Goal: Transaction & Acquisition: Download file/media

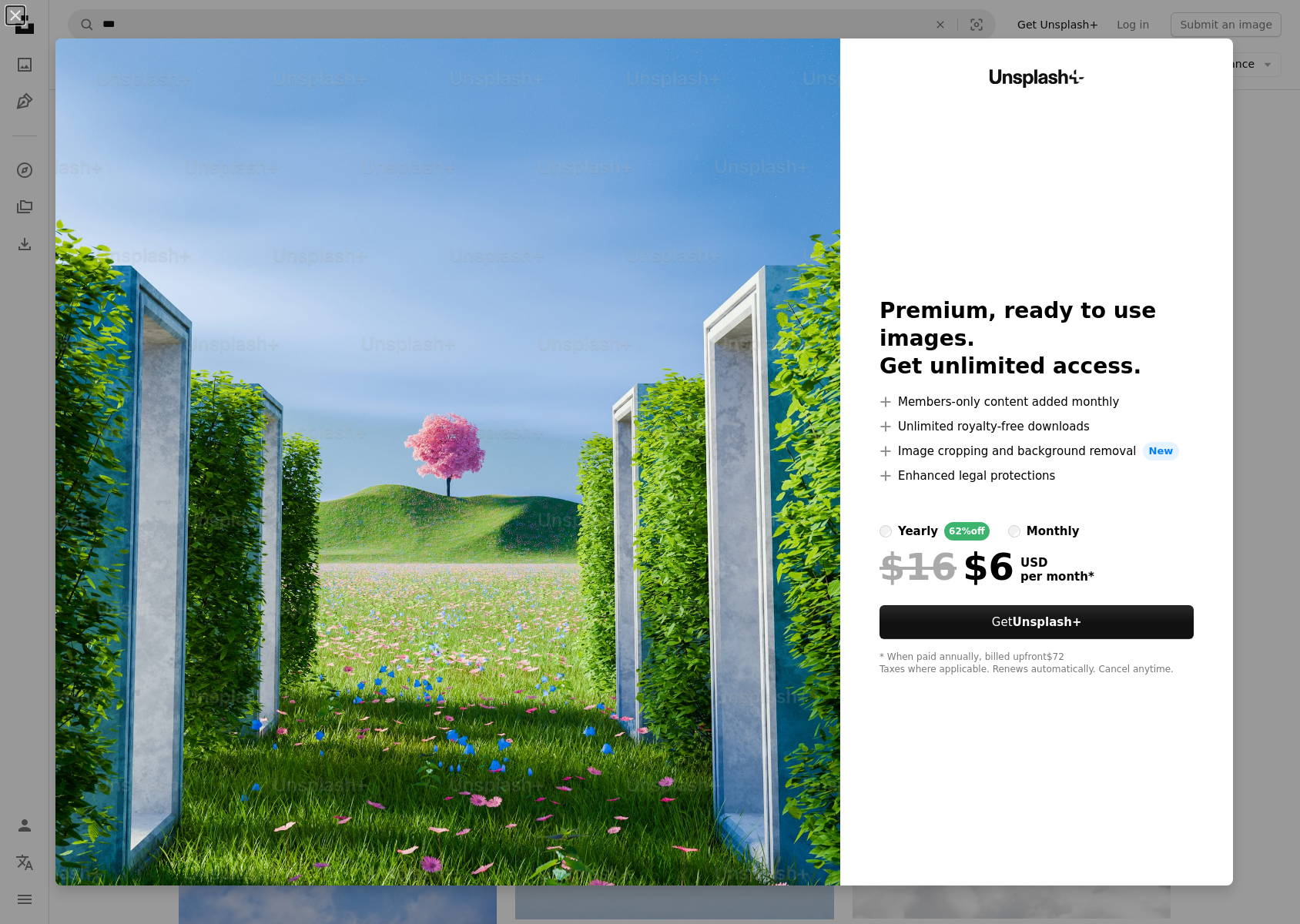
scroll to position [3001, 0]
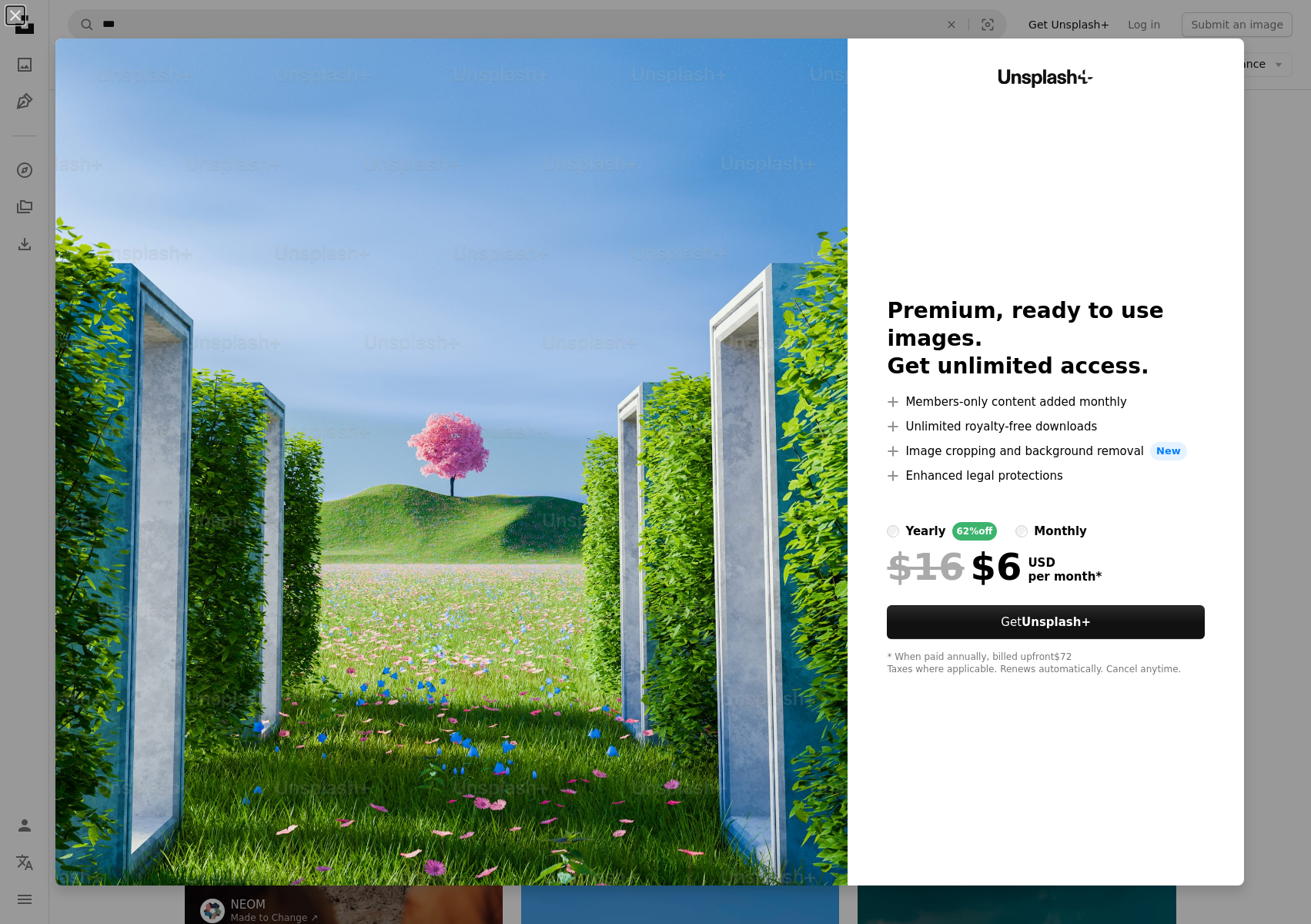
drag, startPoint x: 1275, startPoint y: 158, endPoint x: 1257, endPoint y: 159, distance: 18.0
click at [1275, 158] on div "An X shape Unsplash+ Premium, ready to use images. Get unlimited access. A plus…" at bounding box center [656, 462] width 1311 height 924
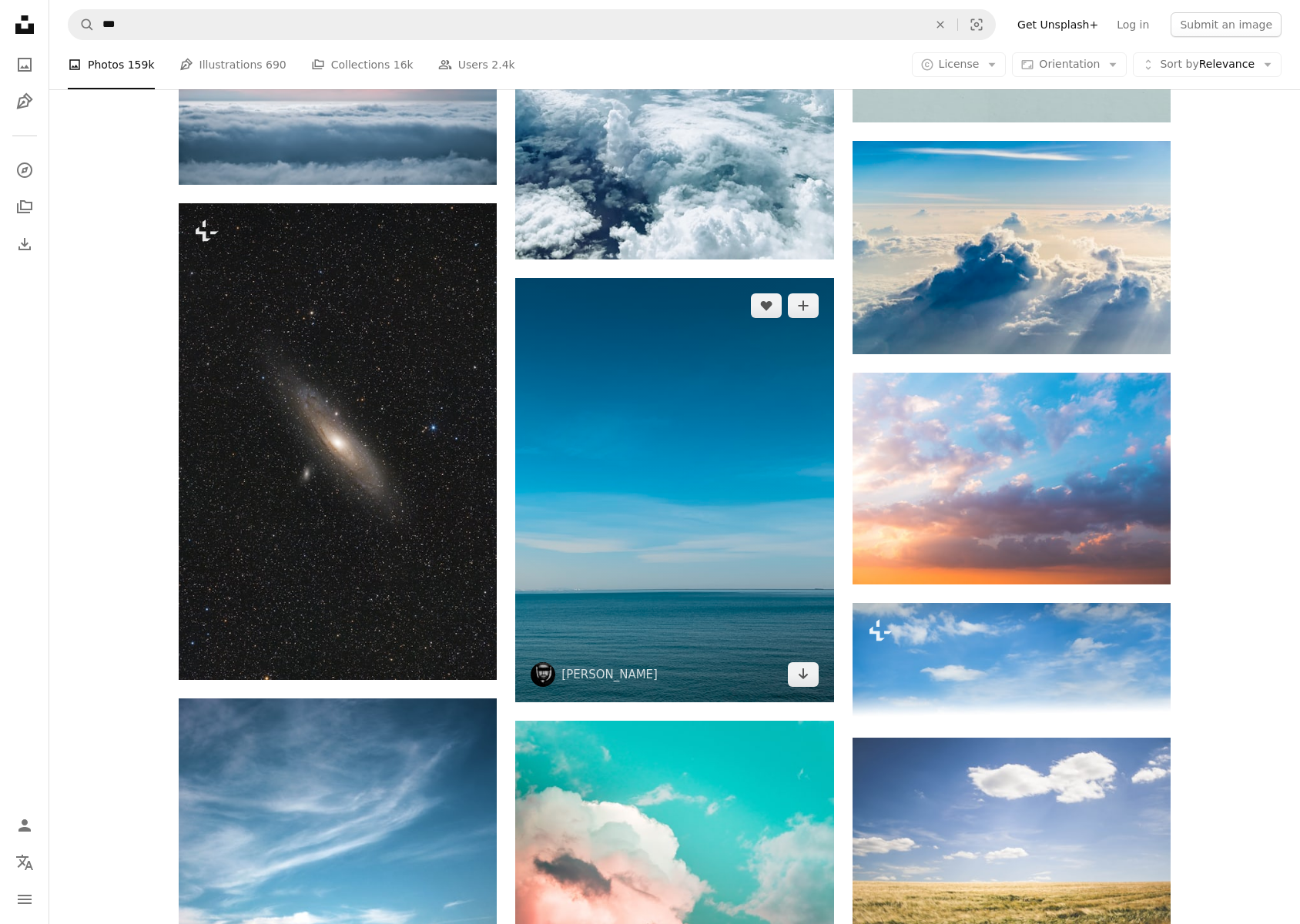
scroll to position [7627, 0]
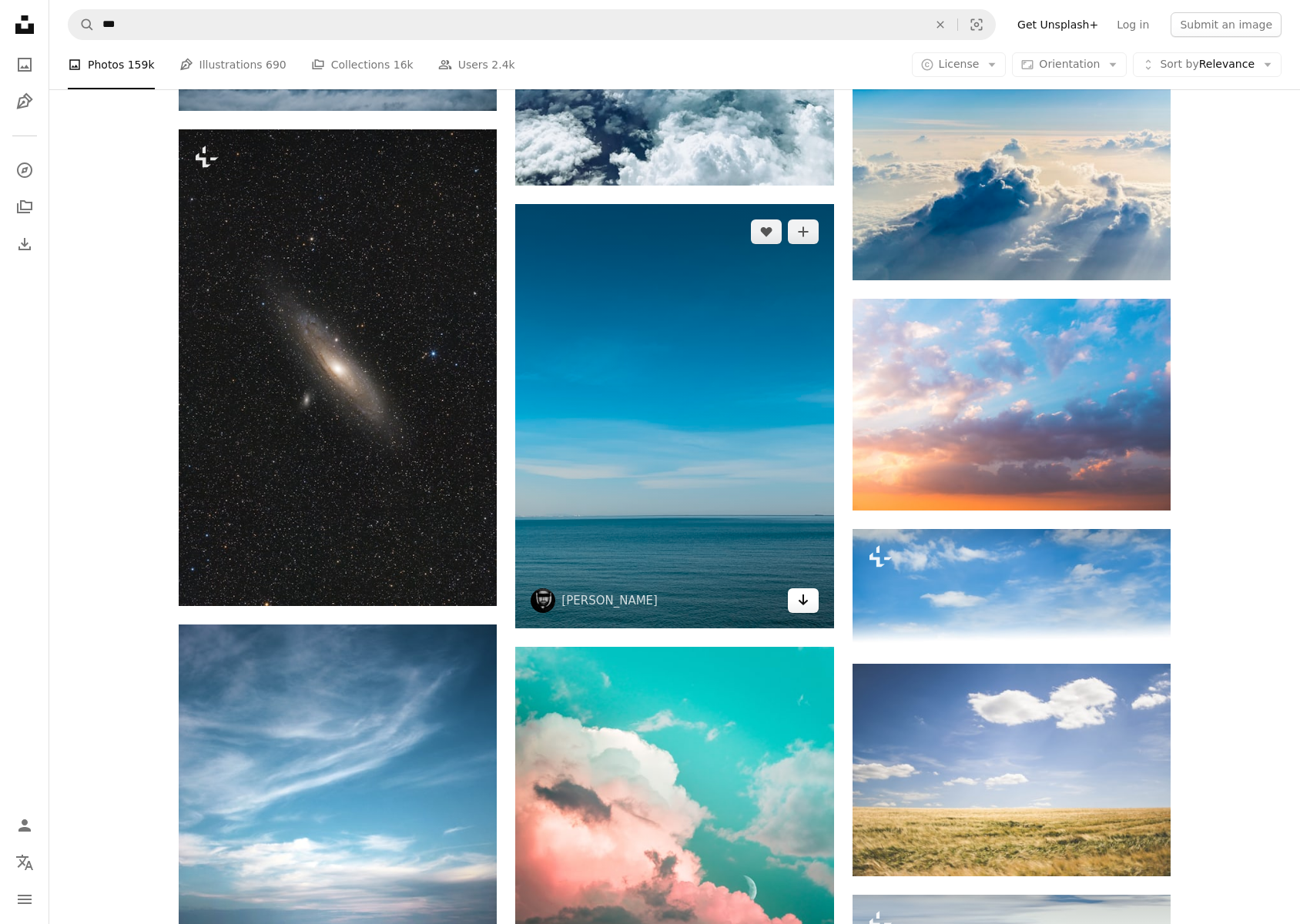
click at [800, 604] on icon "Download" at bounding box center [803, 599] width 10 height 11
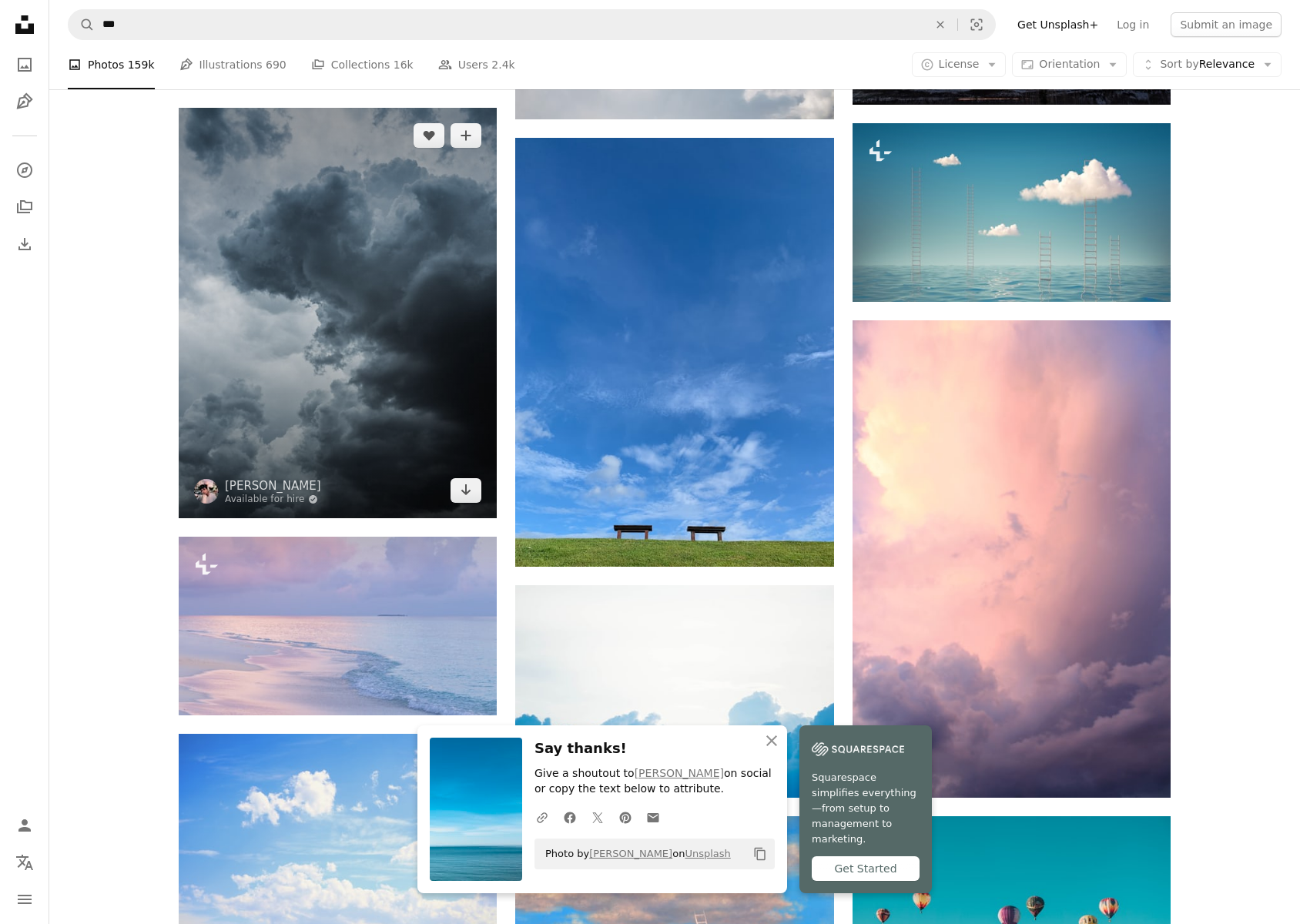
scroll to position [8811, 0]
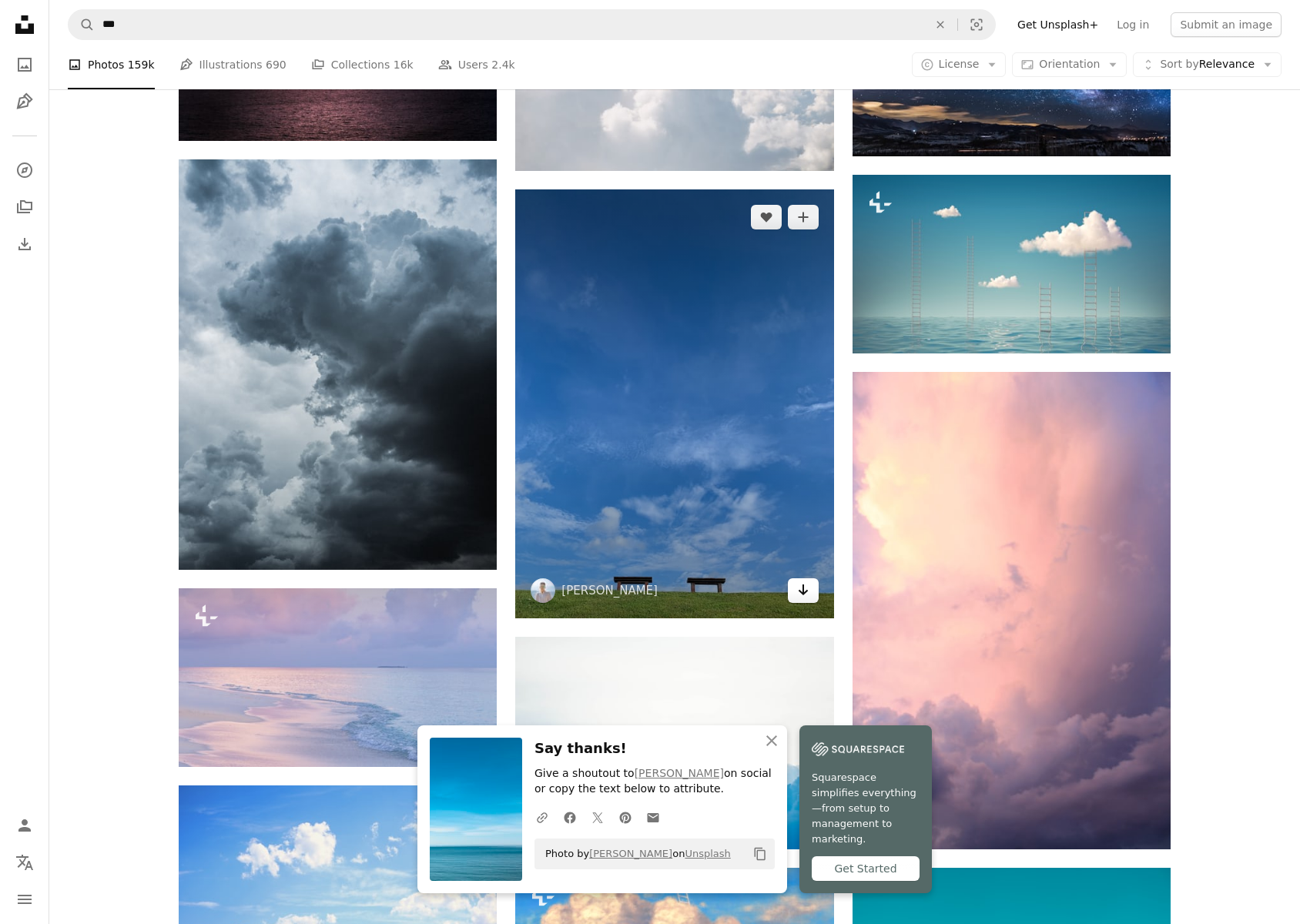
click at [797, 590] on icon "Arrow pointing down" at bounding box center [803, 589] width 12 height 19
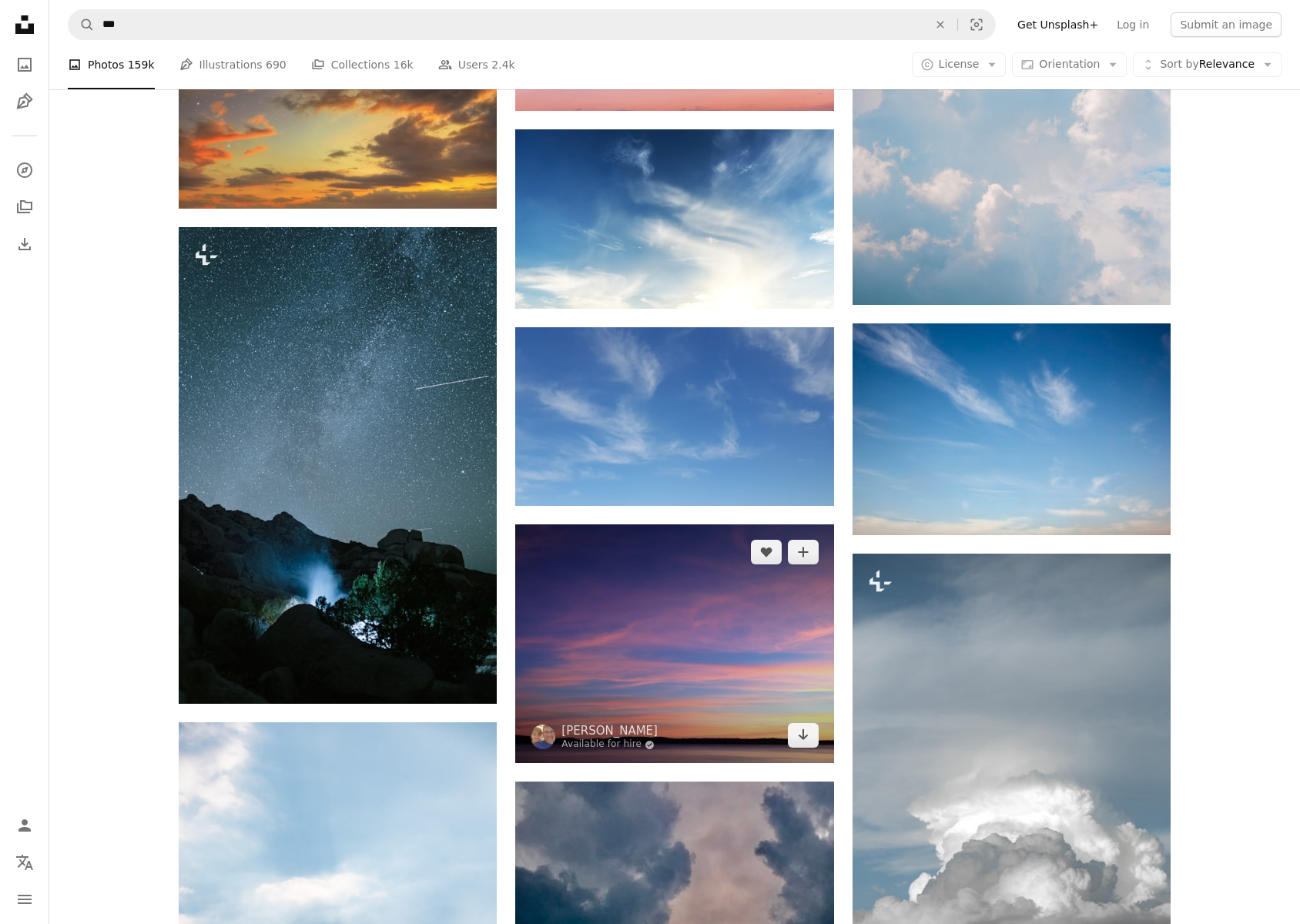
scroll to position [10322, 0]
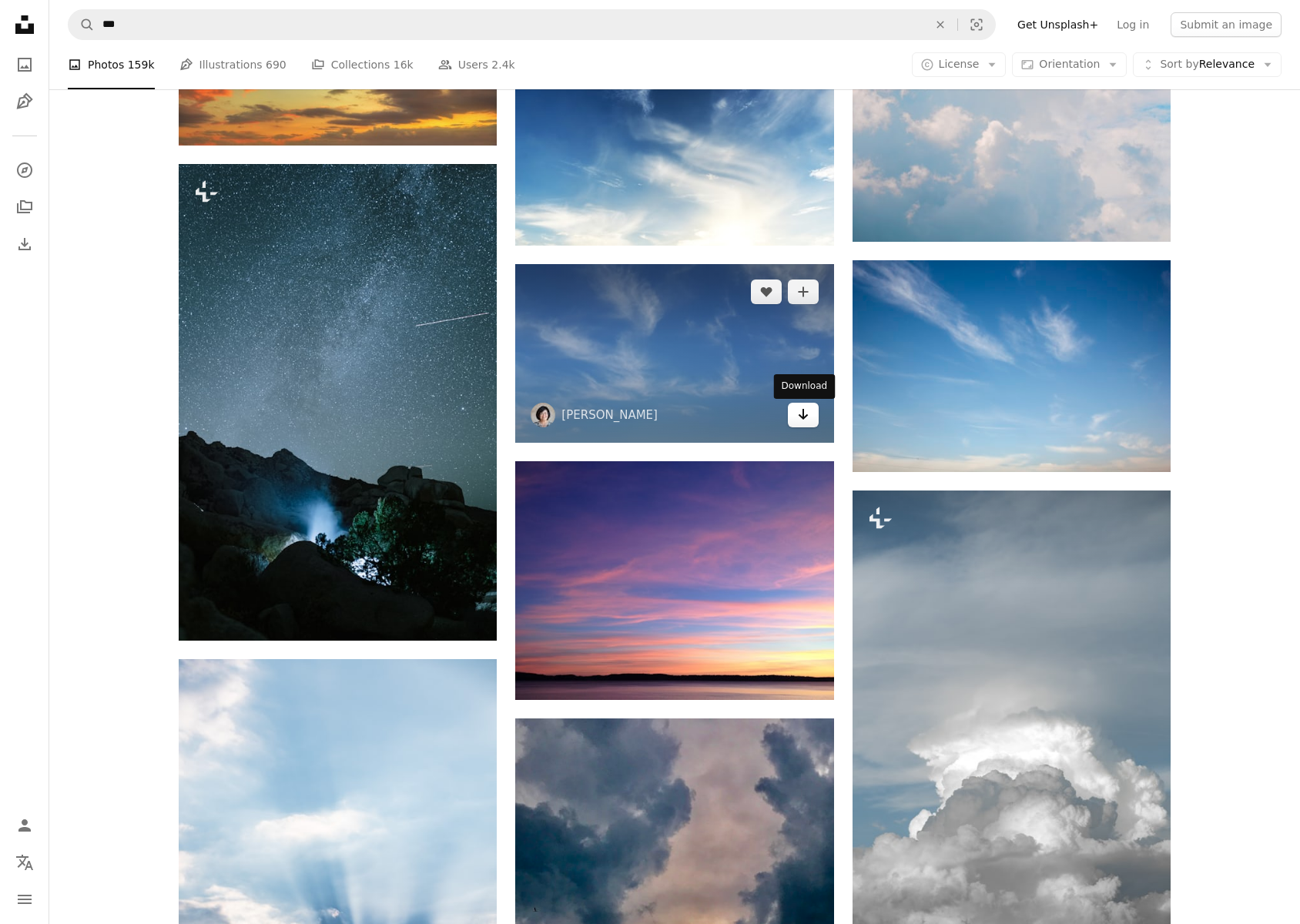
click at [809, 417] on link "Arrow pointing down" at bounding box center [804, 415] width 31 height 24
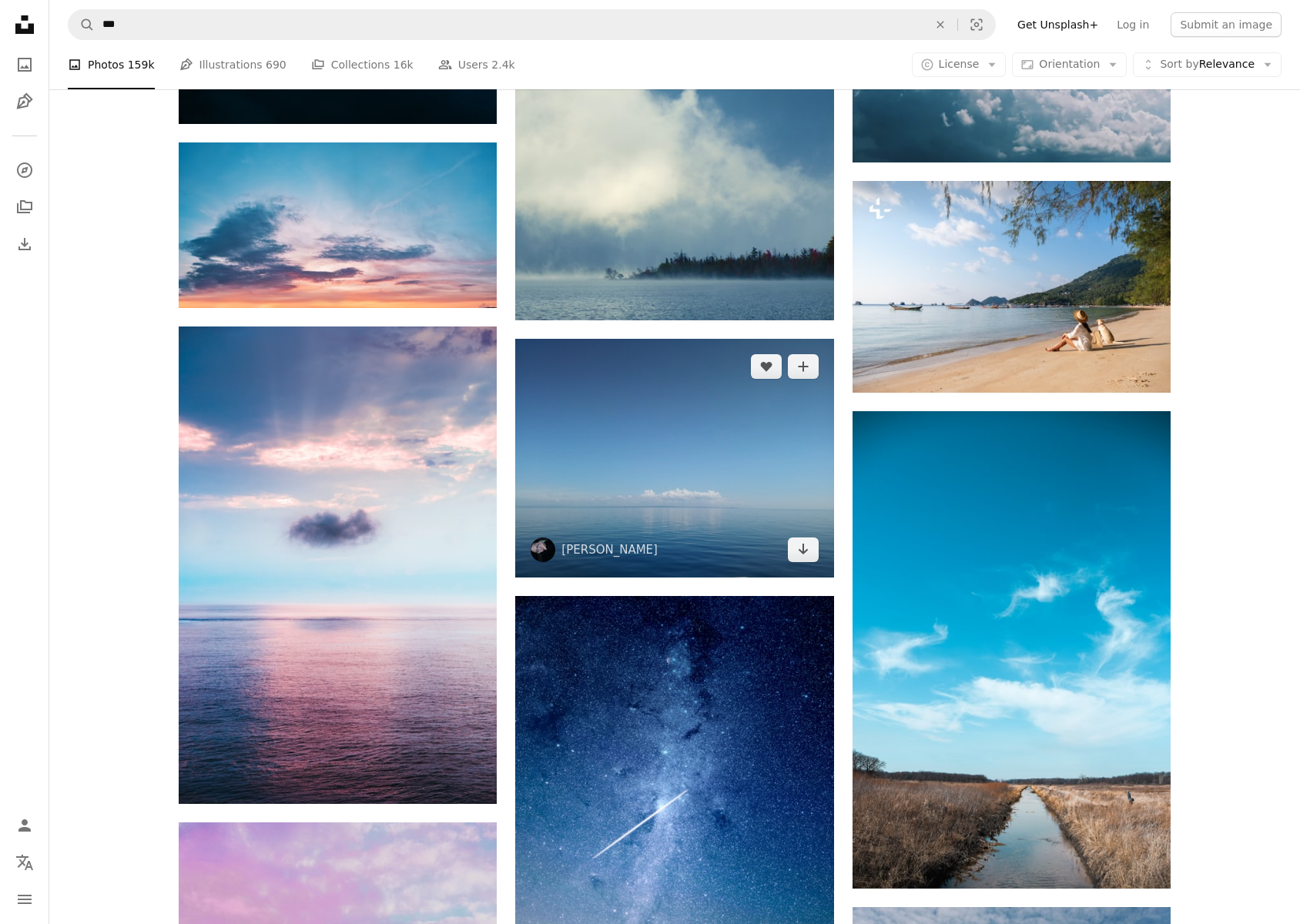
scroll to position [14928, 0]
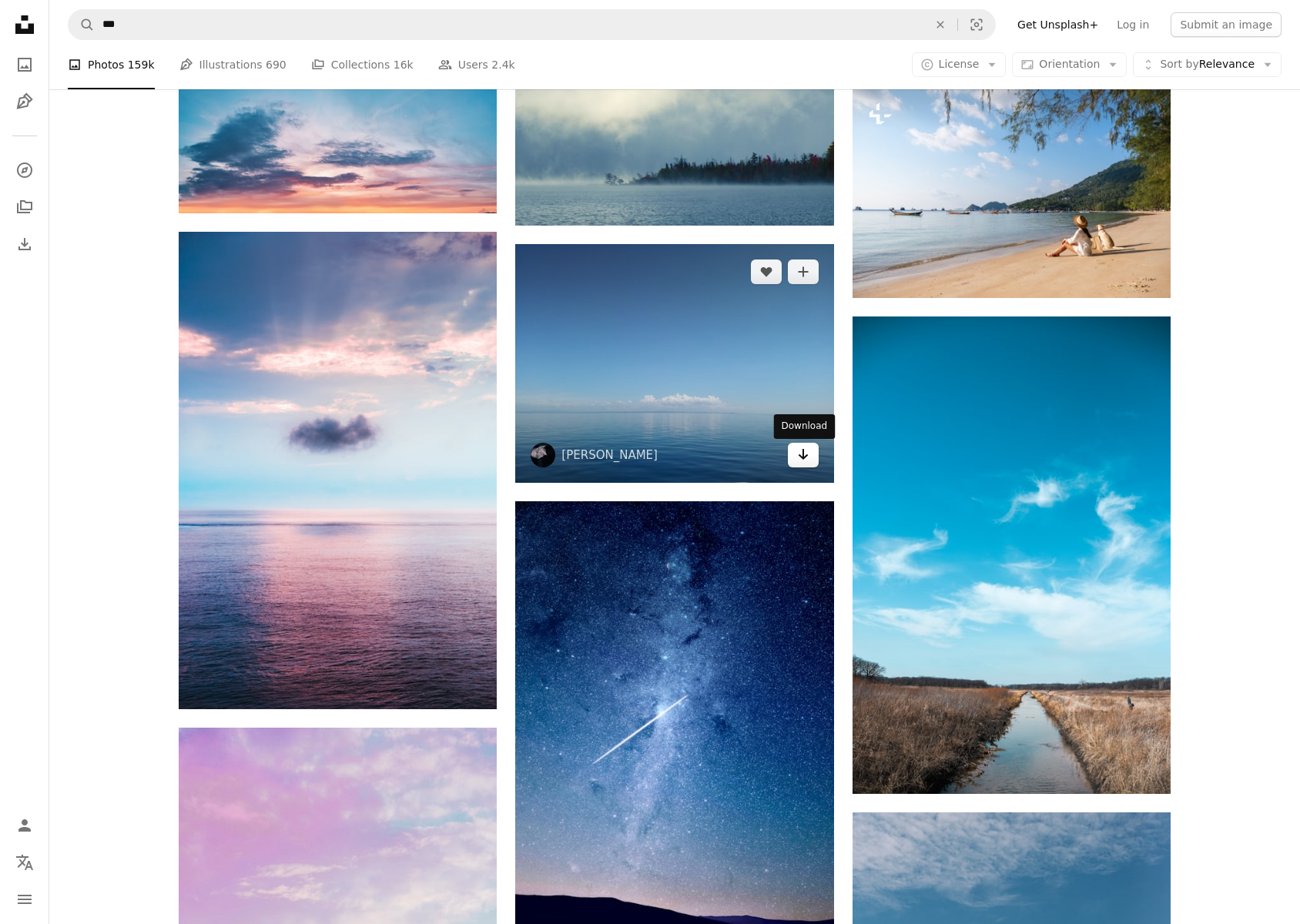
click at [799, 460] on icon "Arrow pointing down" at bounding box center [803, 454] width 12 height 19
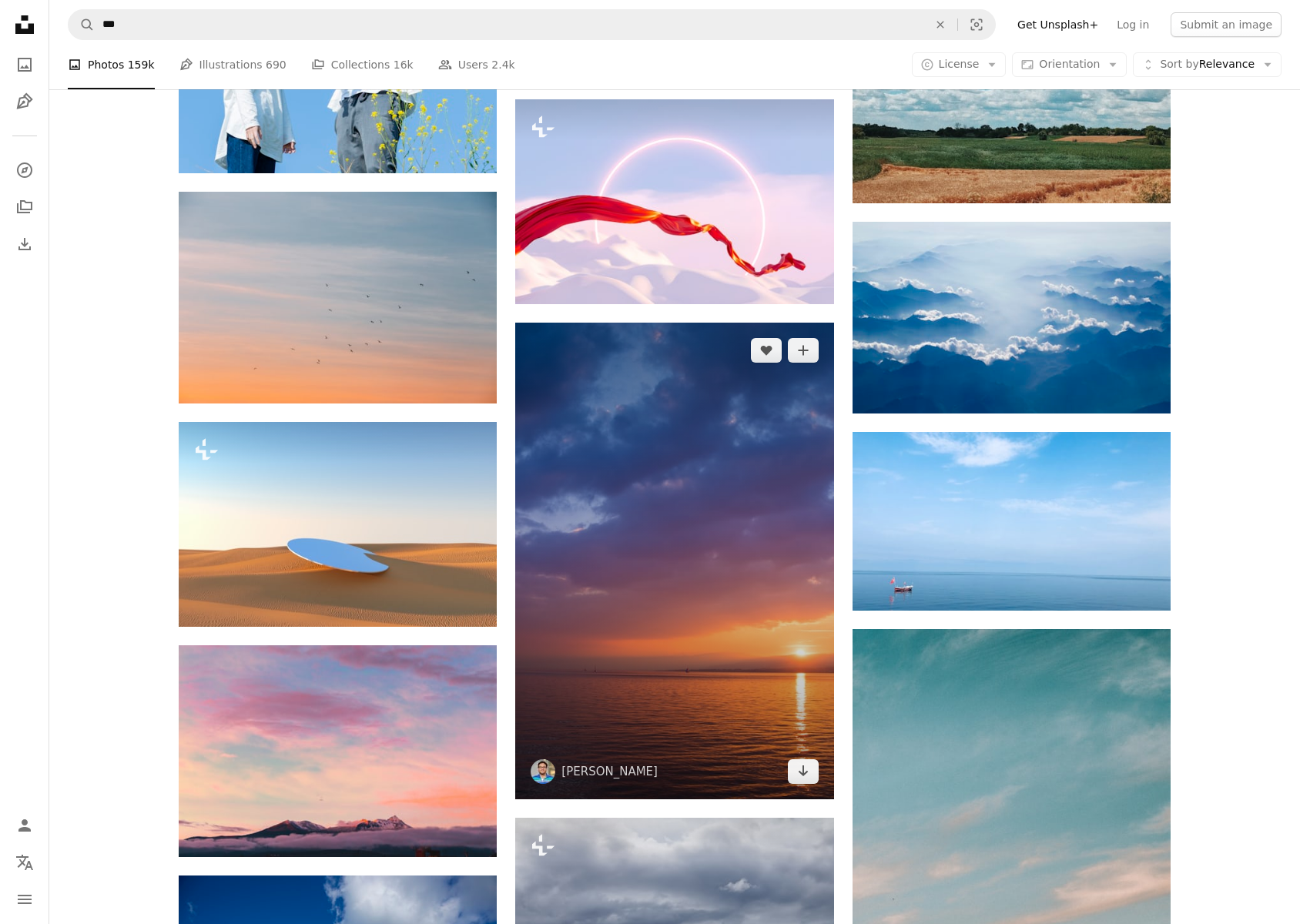
scroll to position [19479, 0]
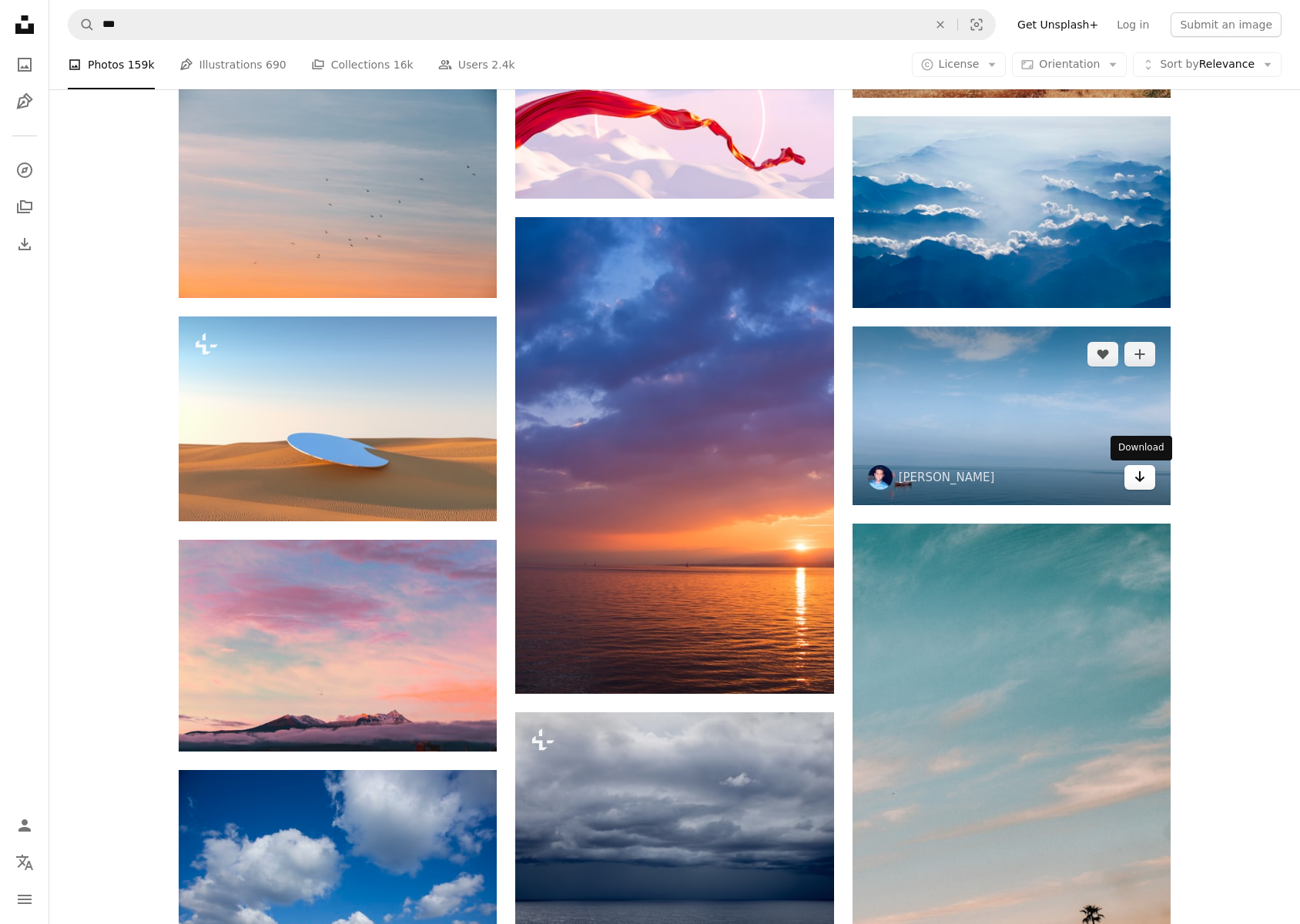
click at [1137, 479] on icon "Download" at bounding box center [1140, 476] width 10 height 11
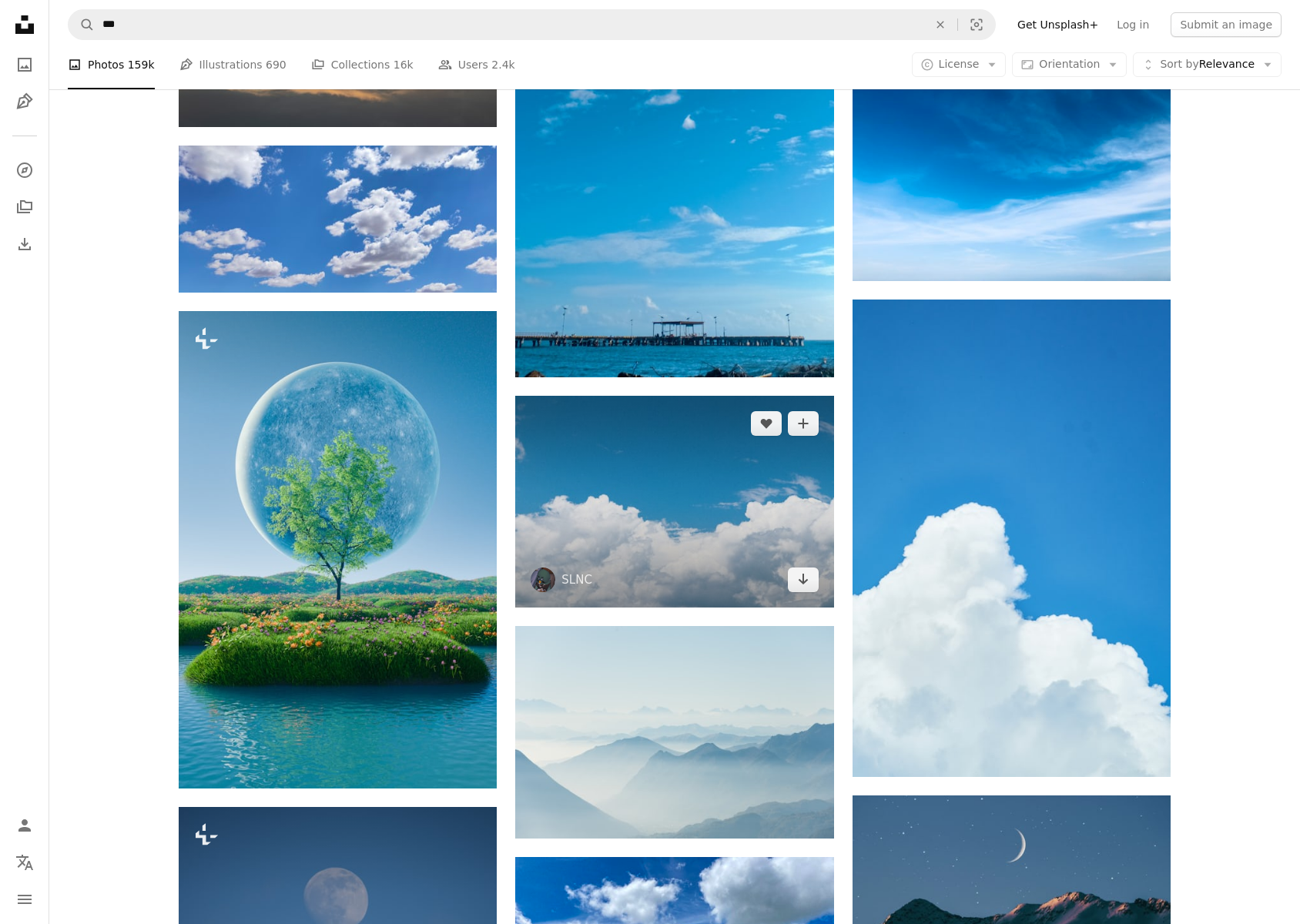
scroll to position [22215, 0]
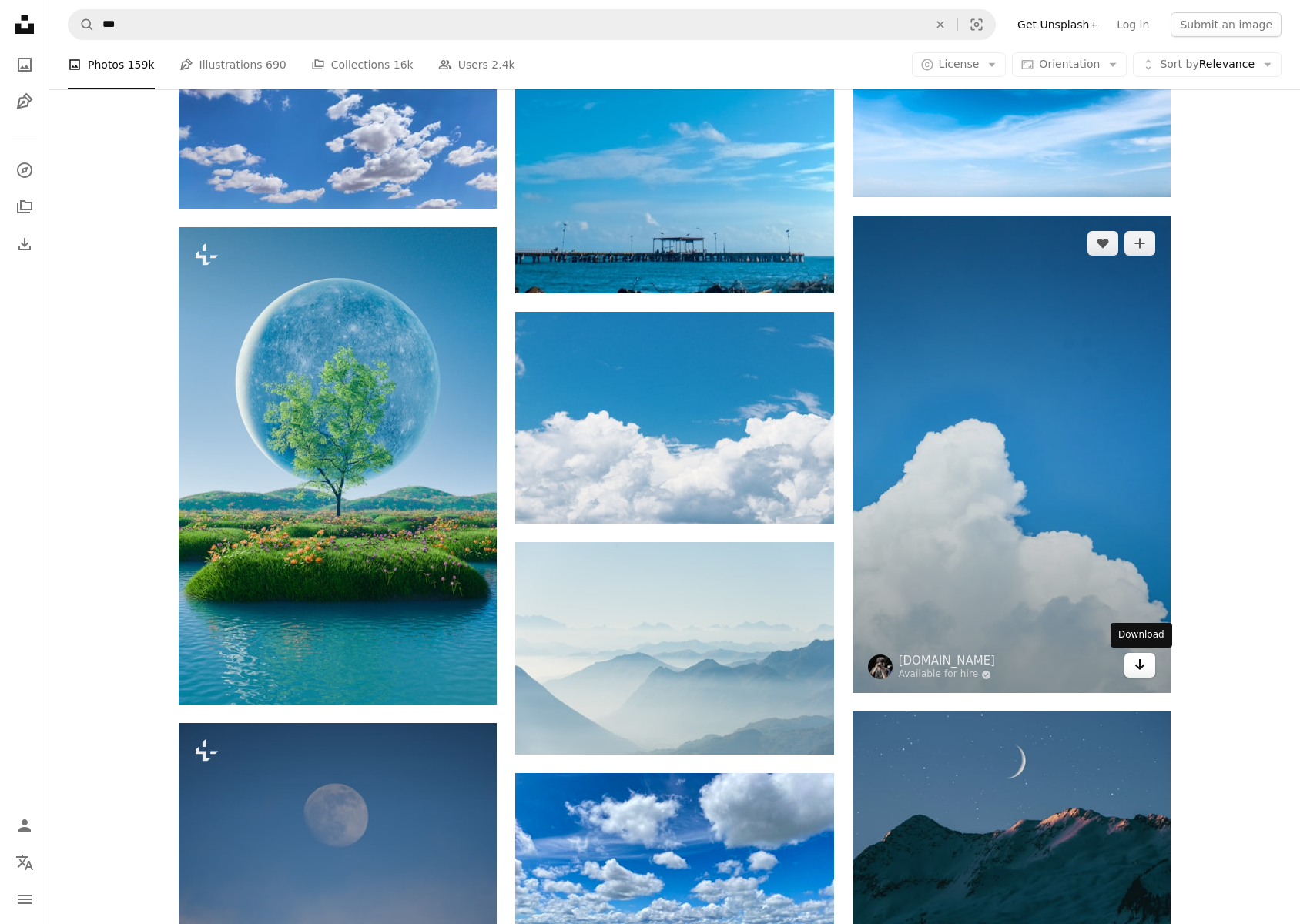
click at [1139, 667] on icon "Download" at bounding box center [1140, 664] width 10 height 11
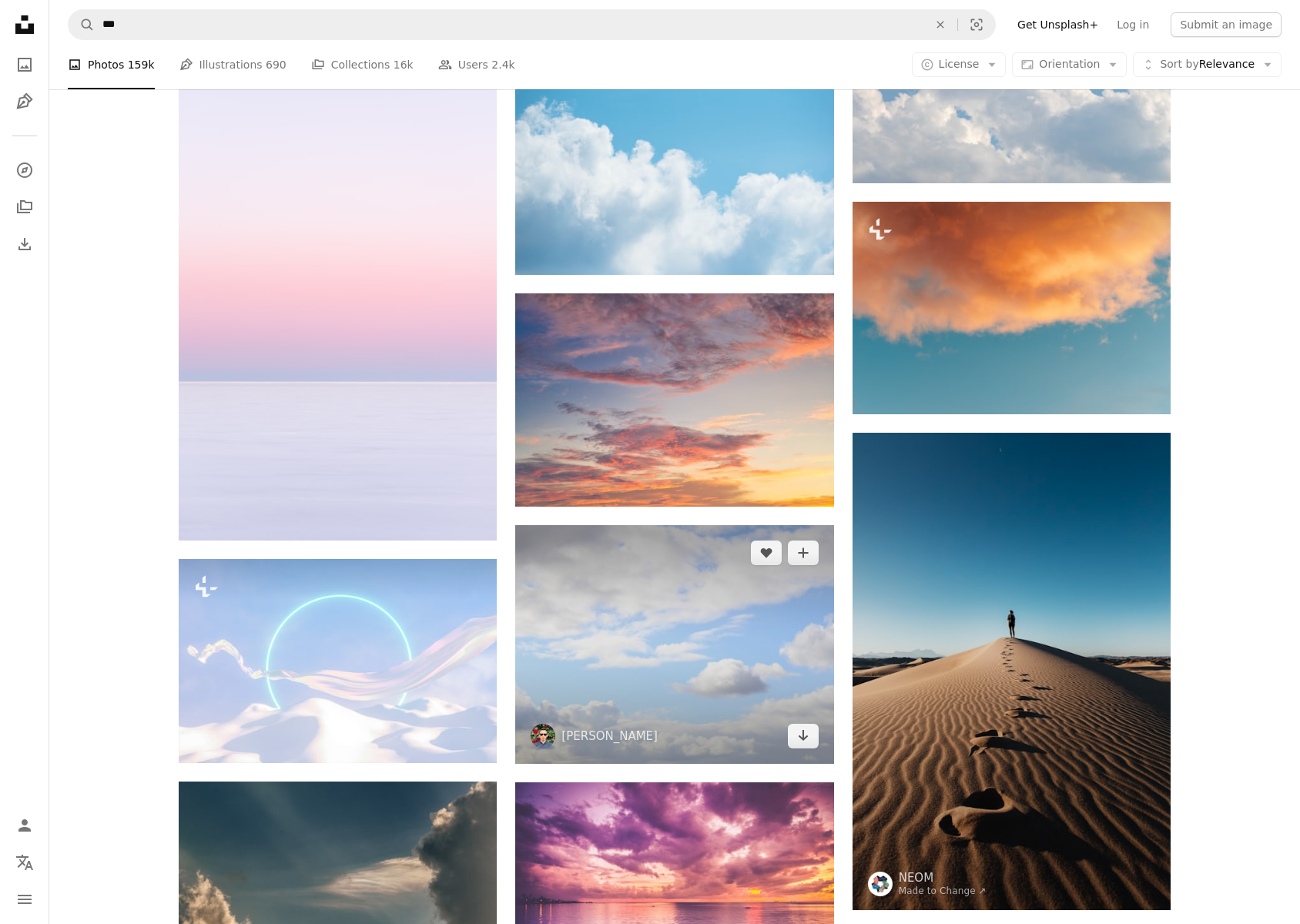
scroll to position [24395, 0]
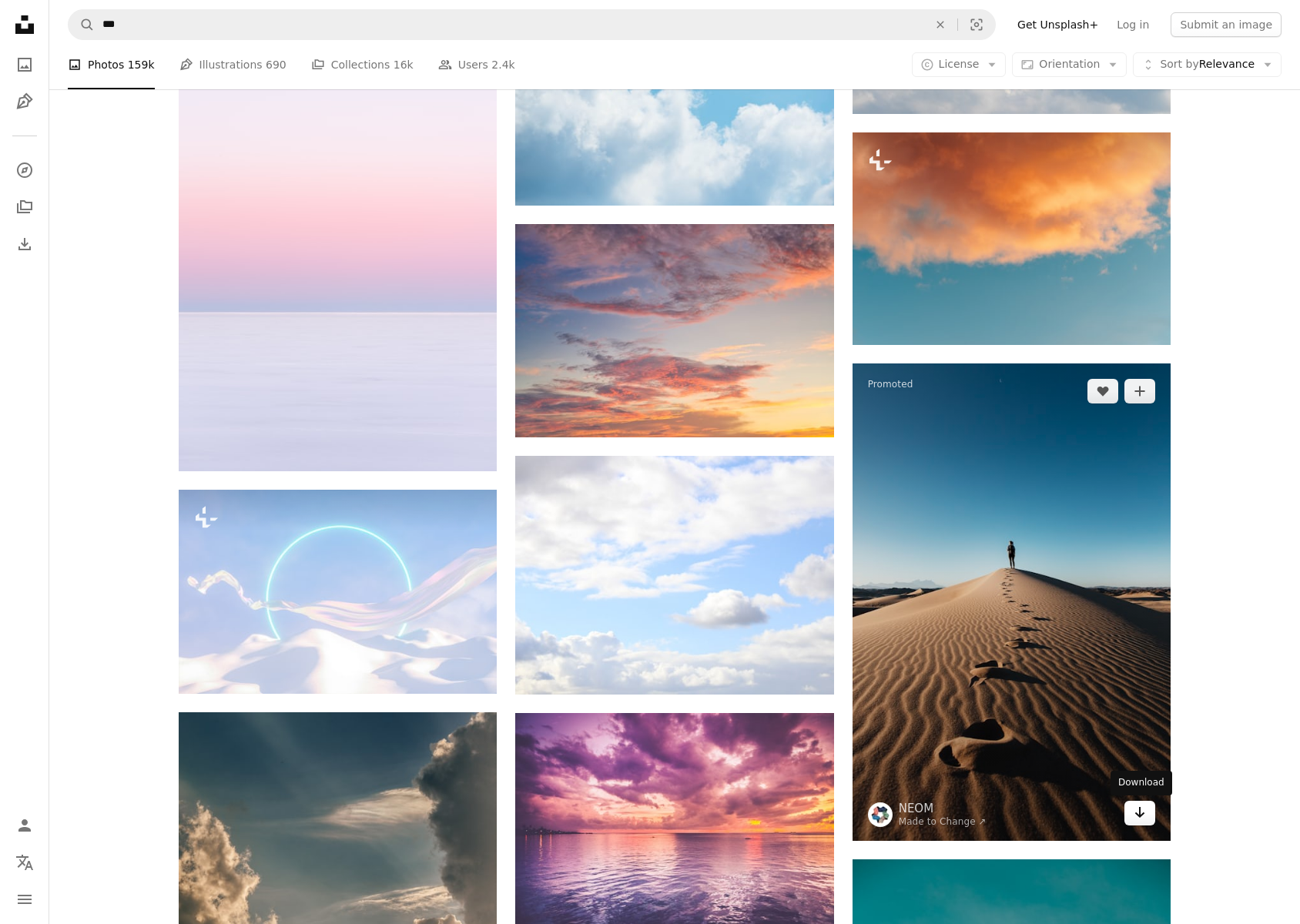
click at [1142, 811] on icon "Arrow pointing down" at bounding box center [1139, 812] width 12 height 19
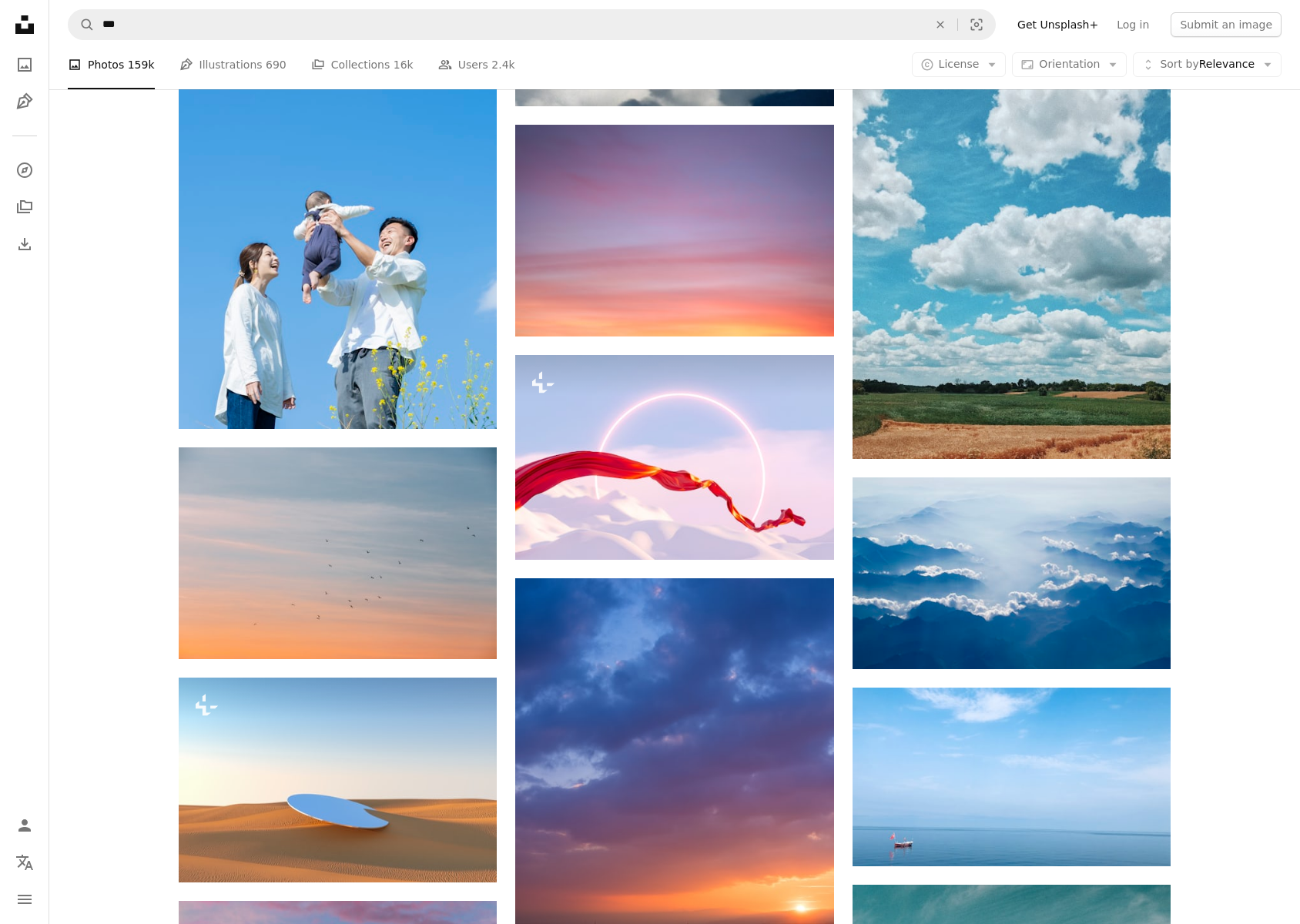
scroll to position [19064, 0]
